Goal: Task Accomplishment & Management: Complete application form

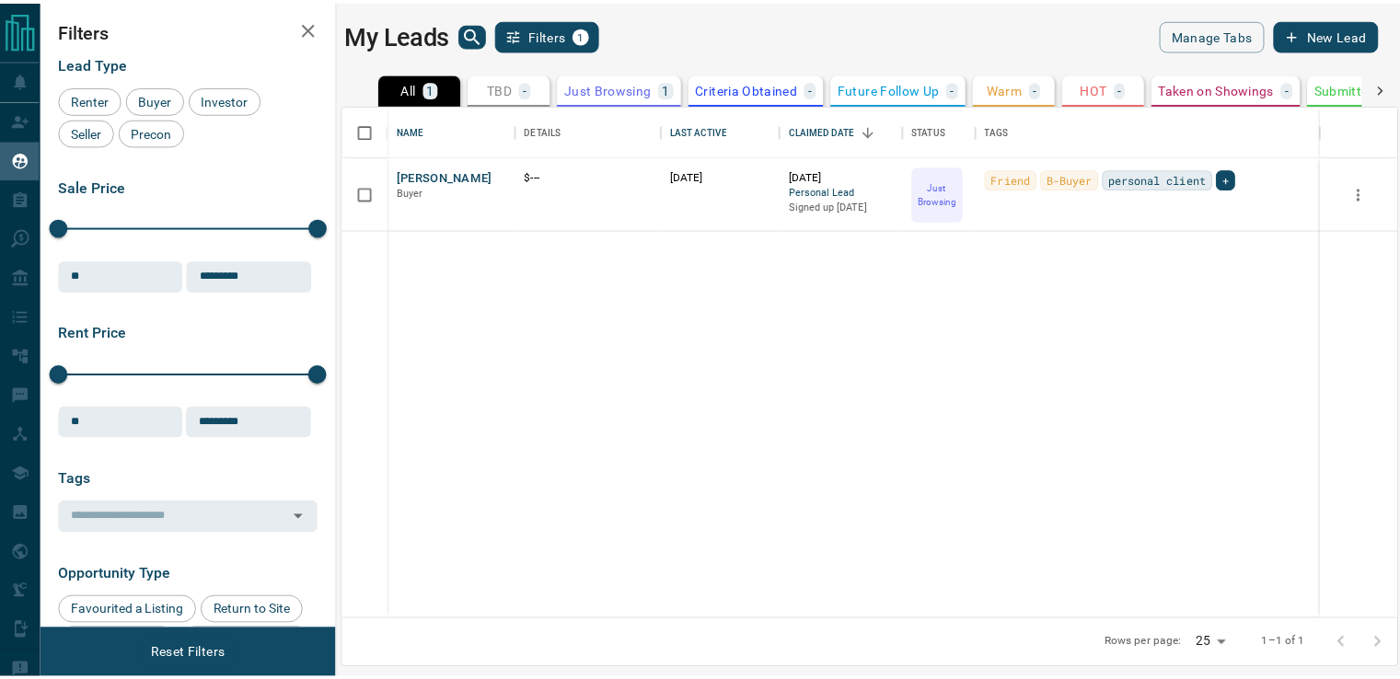
scroll to position [501, 1052]
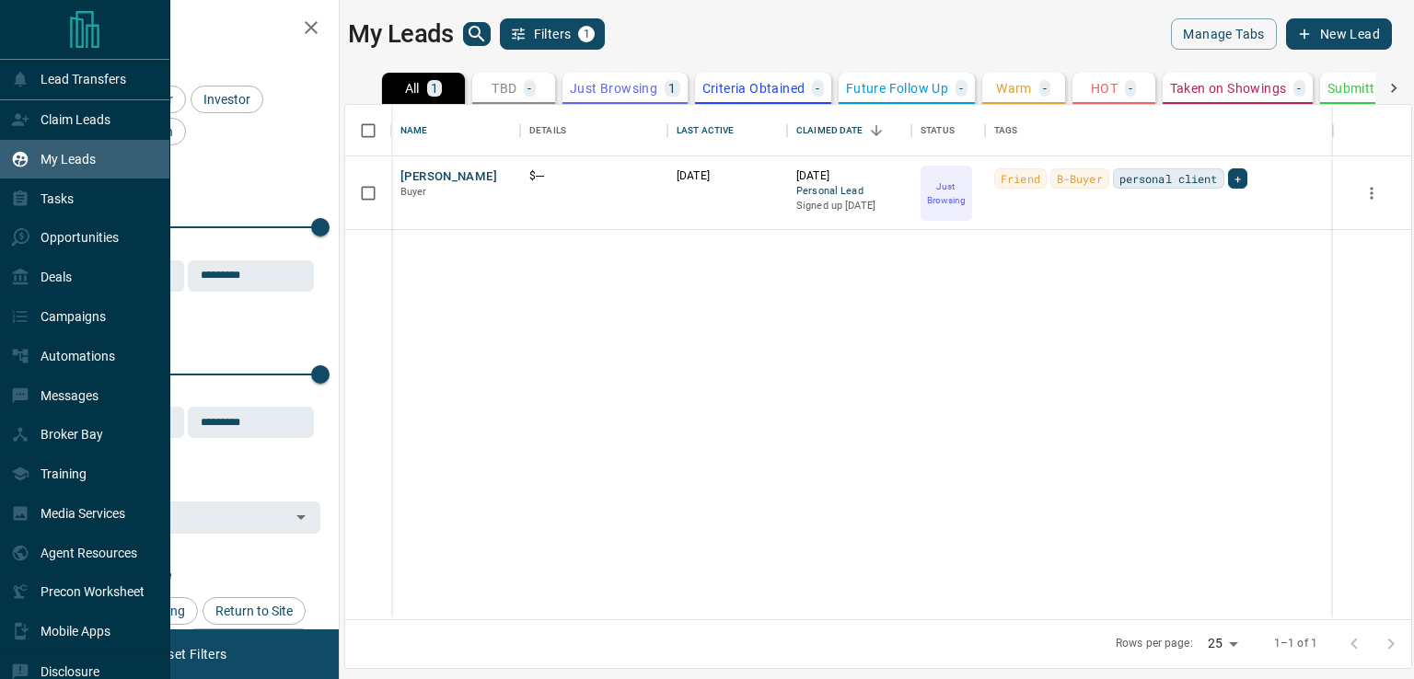
click at [89, 121] on p "Claim Leads" at bounding box center [75, 119] width 70 height 15
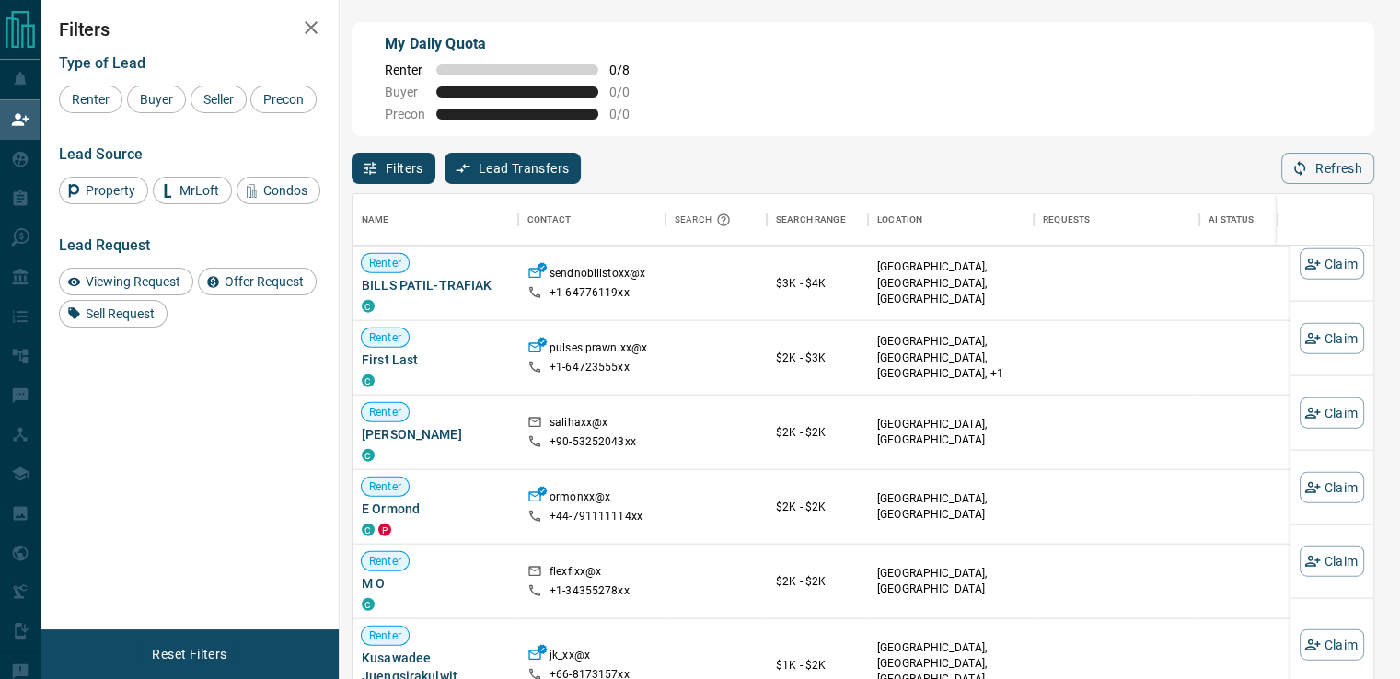
scroll to position [912, 0]
click at [910, 227] on div "Location" at bounding box center [899, 220] width 45 height 52
click at [114, 109] on div "Renter" at bounding box center [90, 100] width 63 height 28
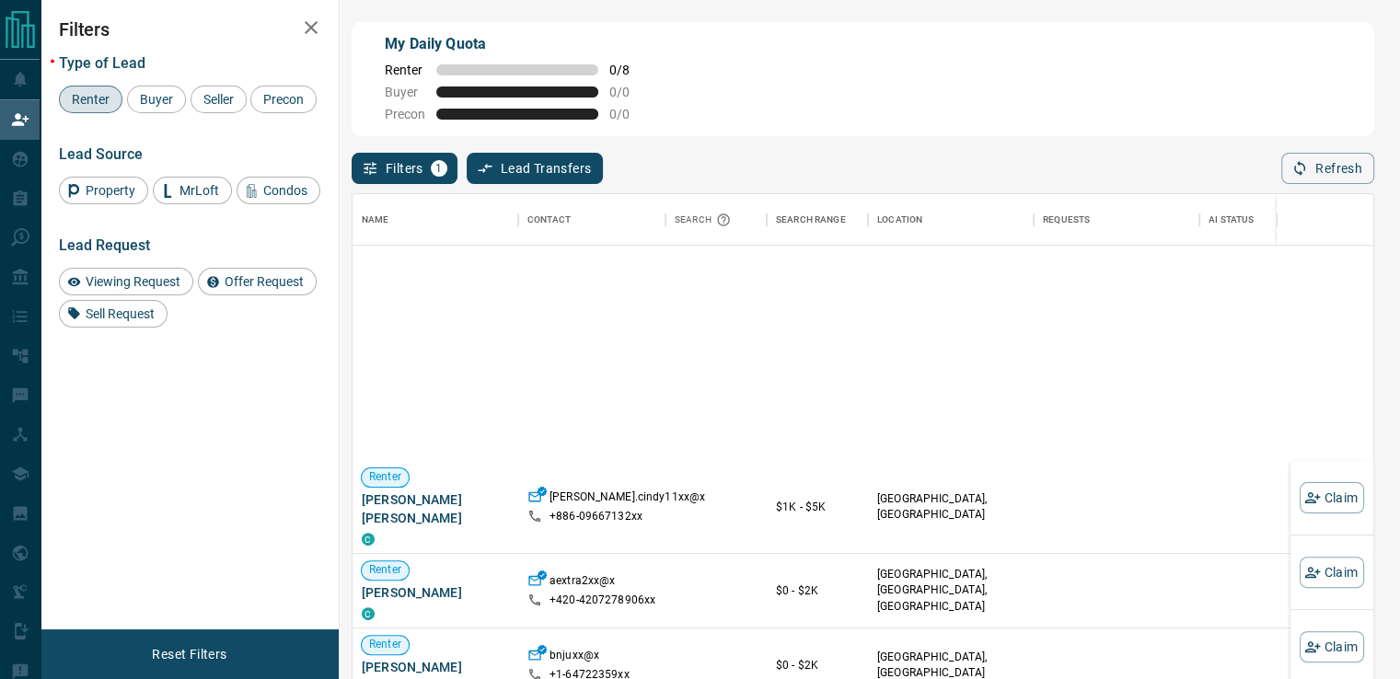
scroll to position [0, 0]
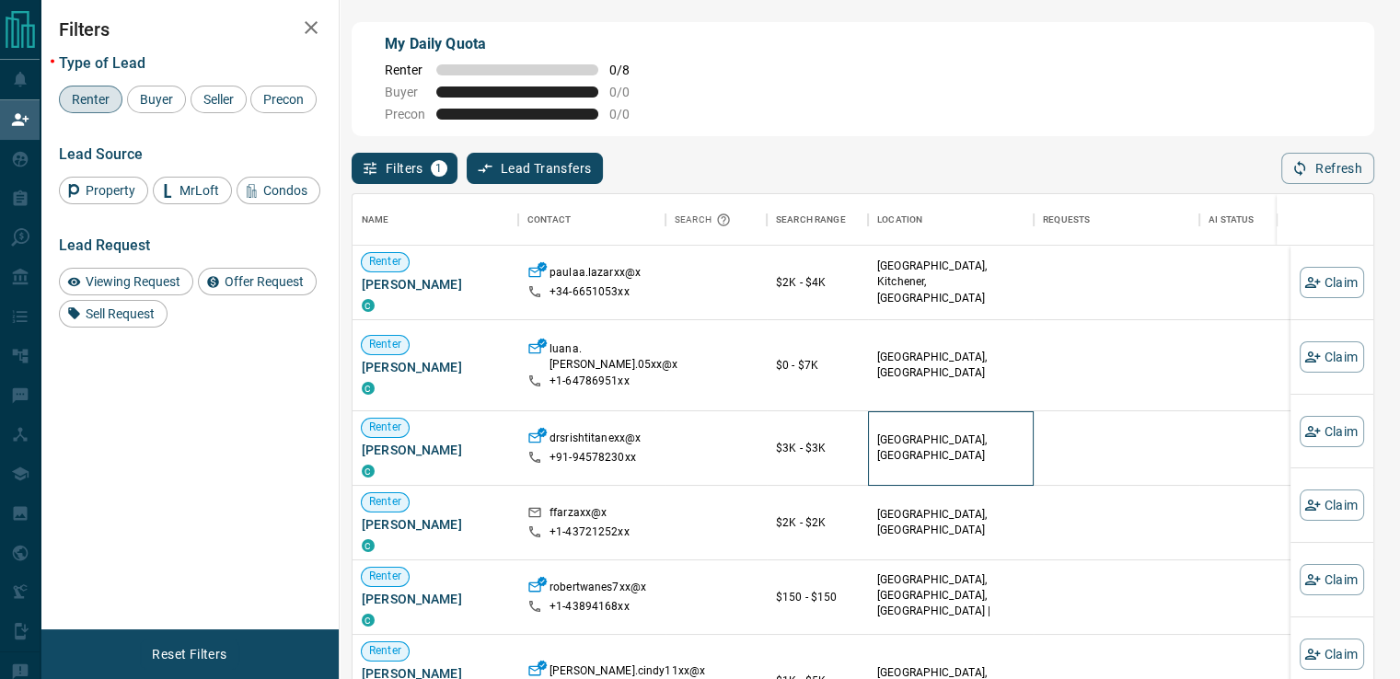
click at [912, 444] on div "[GEOGRAPHIC_DATA], [GEOGRAPHIC_DATA]" at bounding box center [950, 448] width 147 height 74
click at [421, 441] on span "[PERSON_NAME]" at bounding box center [435, 450] width 147 height 18
click at [660, 454] on div "drsrishtitanexx@x +91- 94578230xx" at bounding box center [591, 448] width 147 height 75
click at [797, 443] on div "$3K - $3K" at bounding box center [817, 448] width 83 height 74
click at [831, 295] on div "$2K - $4K" at bounding box center [817, 283] width 83 height 74
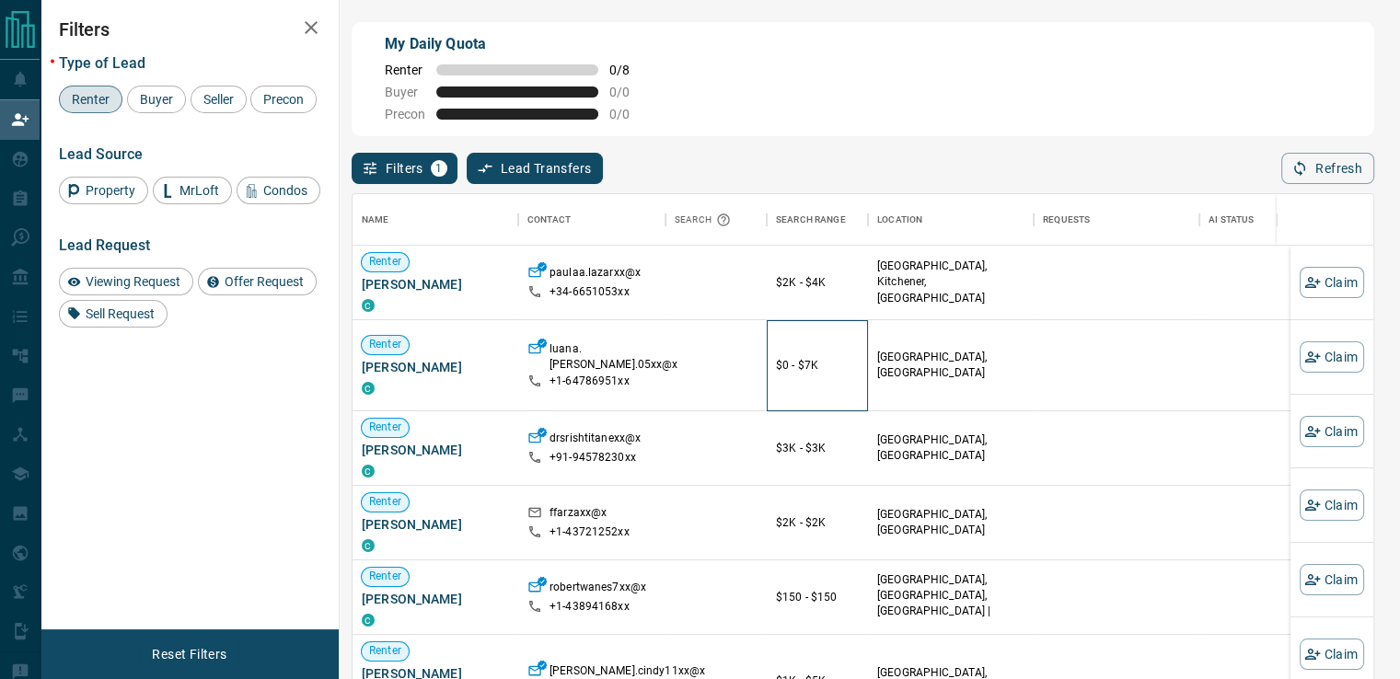
click at [816, 369] on div "$0 - $7K" at bounding box center [817, 365] width 83 height 90
click at [924, 360] on p "[GEOGRAPHIC_DATA], [GEOGRAPHIC_DATA]" at bounding box center [950, 365] width 147 height 31
click at [758, 371] on div at bounding box center [715, 365] width 101 height 91
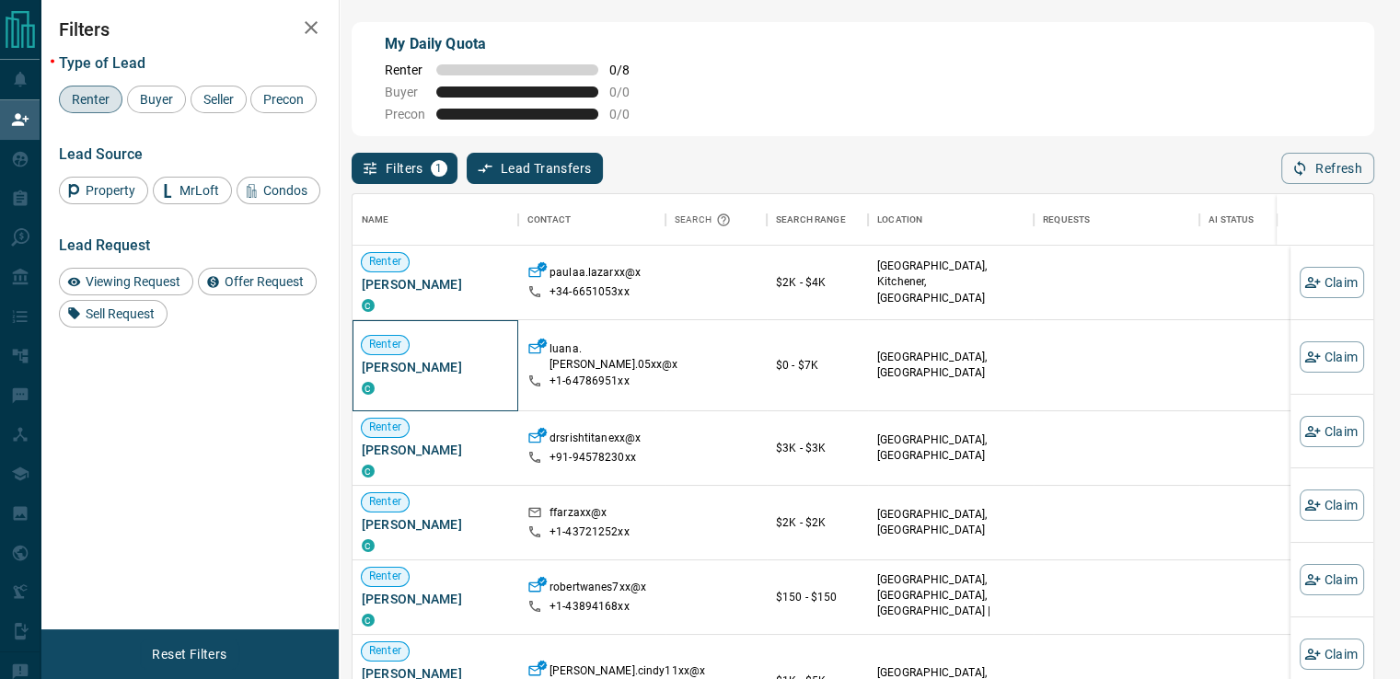
click at [434, 350] on div "Renter [PERSON_NAME] C" at bounding box center [435, 365] width 147 height 59
click at [664, 354] on div "luana.[PERSON_NAME].05xx@x +1- 64786951xx" at bounding box center [591, 365] width 147 height 91
click at [804, 357] on p "$0 - $7K" at bounding box center [817, 365] width 83 height 17
click at [922, 365] on p "[GEOGRAPHIC_DATA], [GEOGRAPHIC_DATA]" at bounding box center [950, 365] width 147 height 31
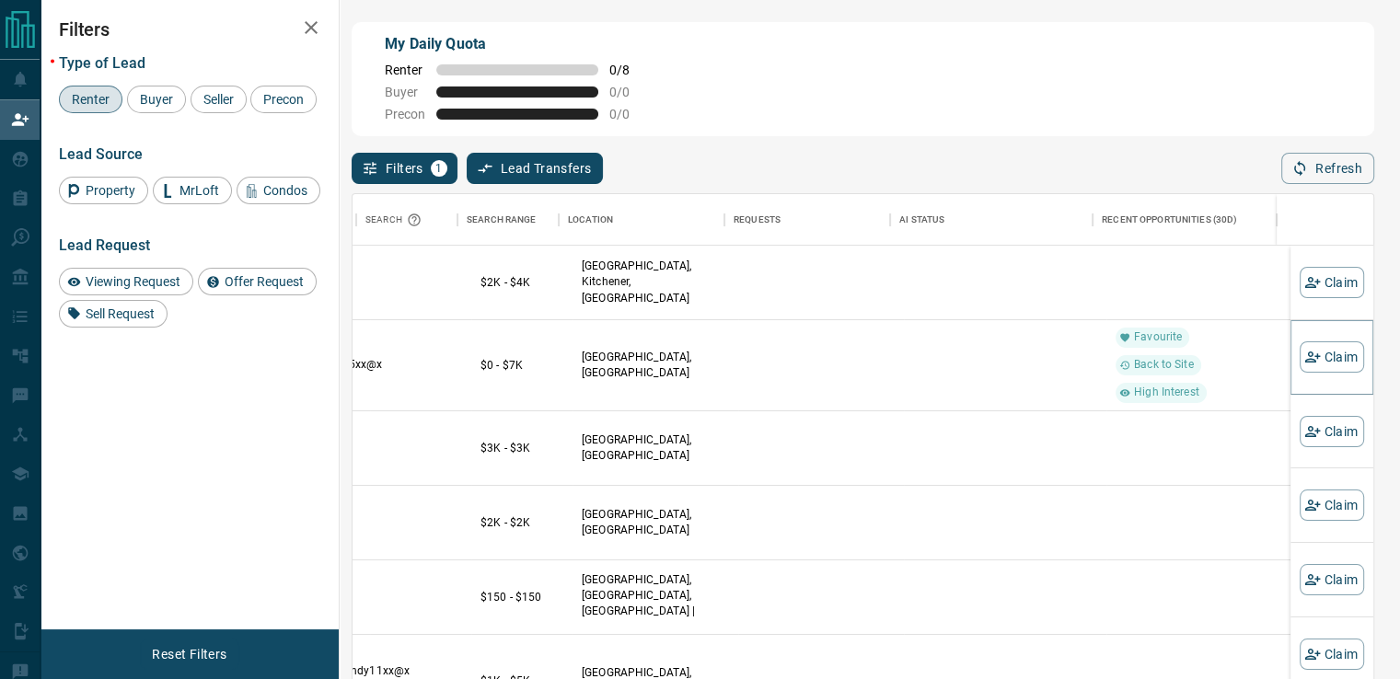
scroll to position [0, 309]
click at [1326, 364] on button "Claim" at bounding box center [1331, 356] width 64 height 31
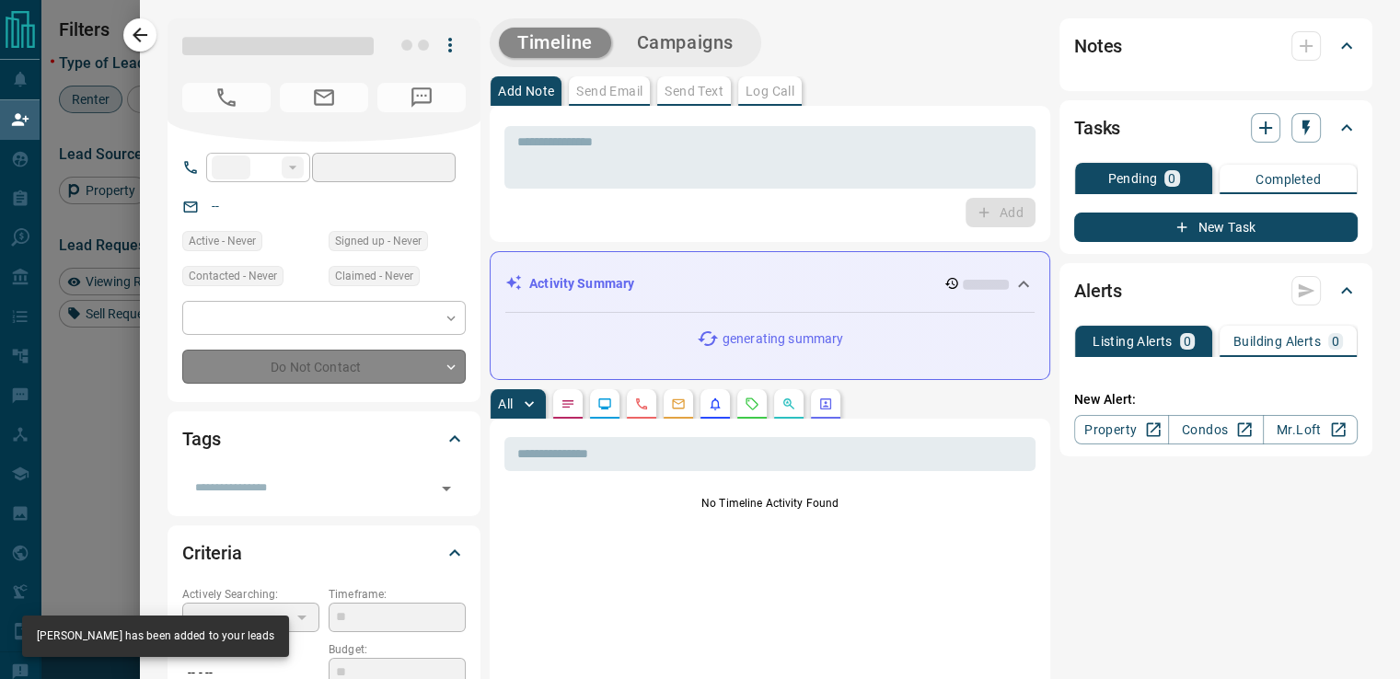
type input "**"
type input "**********"
type input "**"
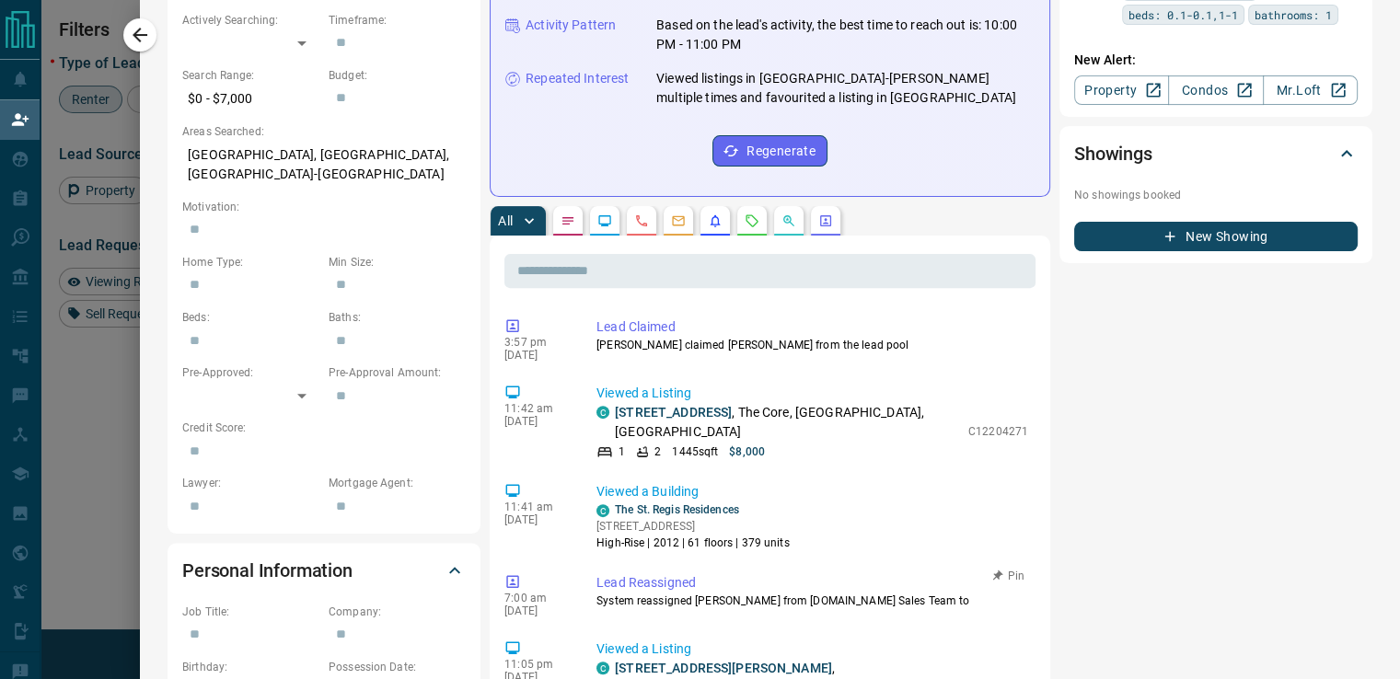
scroll to position [736, 0]
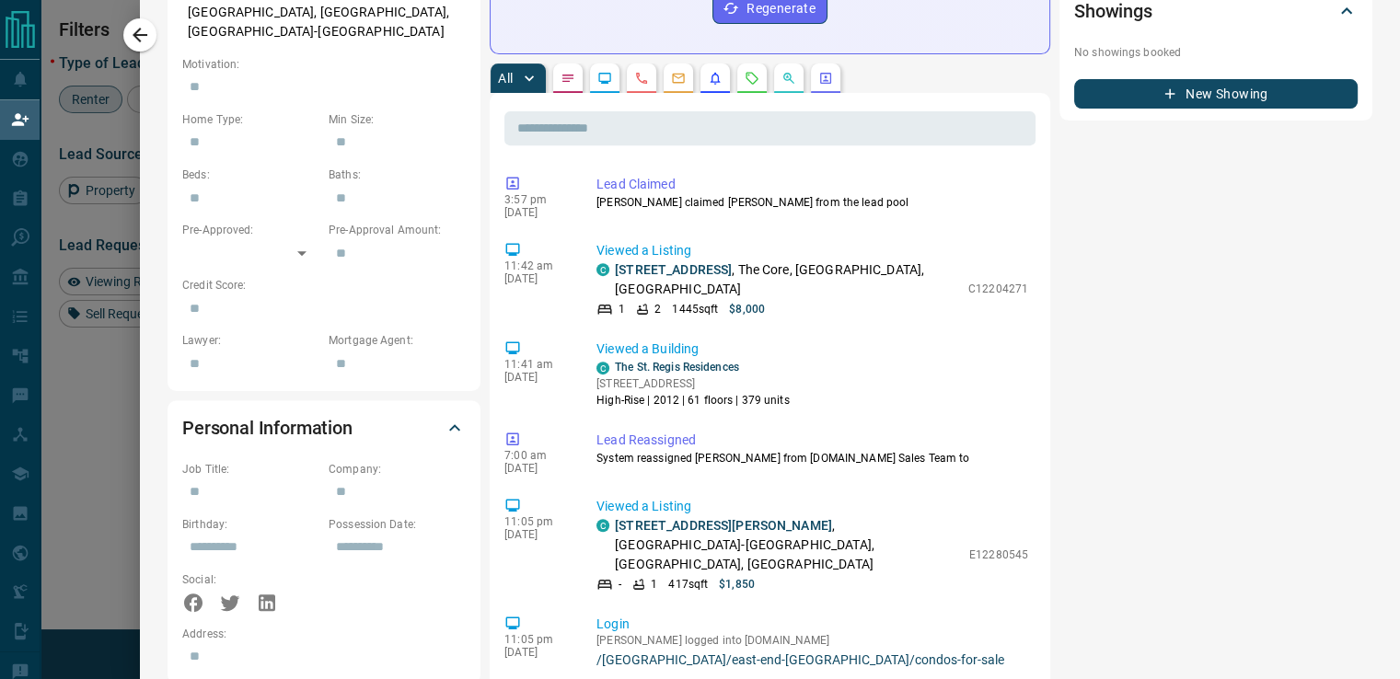
click at [146, 35] on icon "button" at bounding box center [140, 35] width 15 height 15
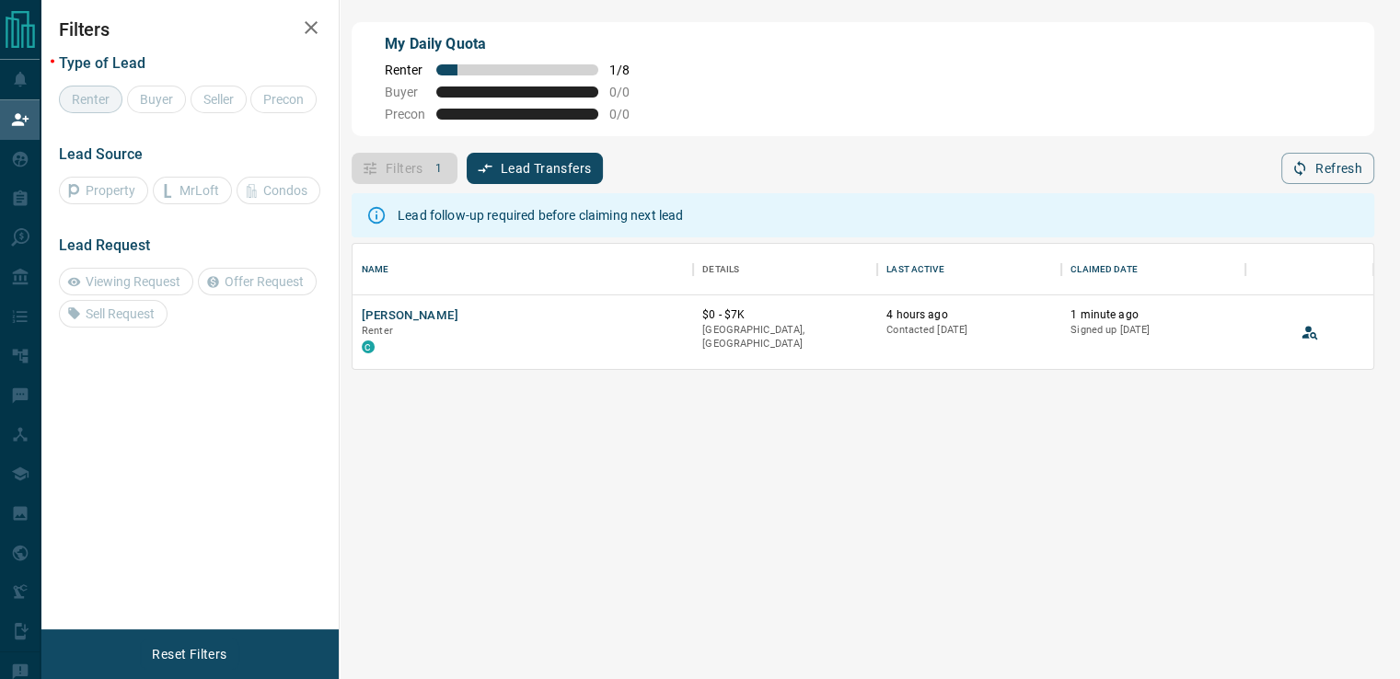
scroll to position [110, 1006]
